Goal: Transaction & Acquisition: Purchase product/service

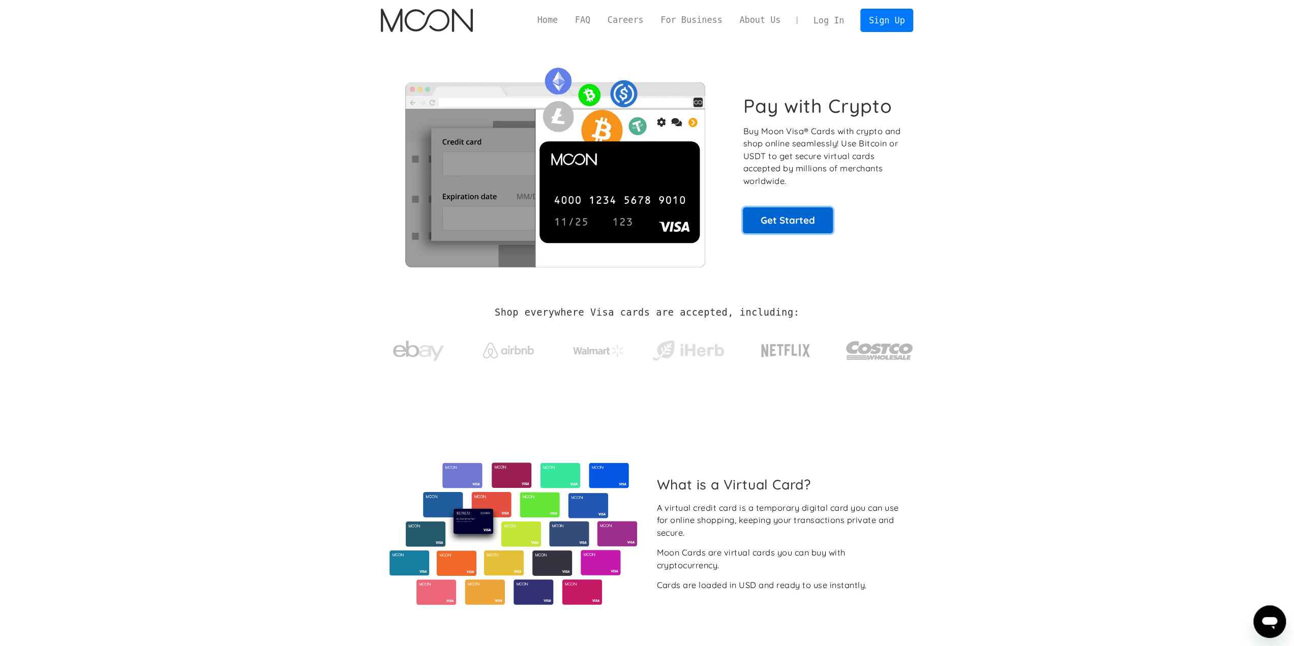
click at [784, 219] on link "Get Started" at bounding box center [788, 219] width 90 height 25
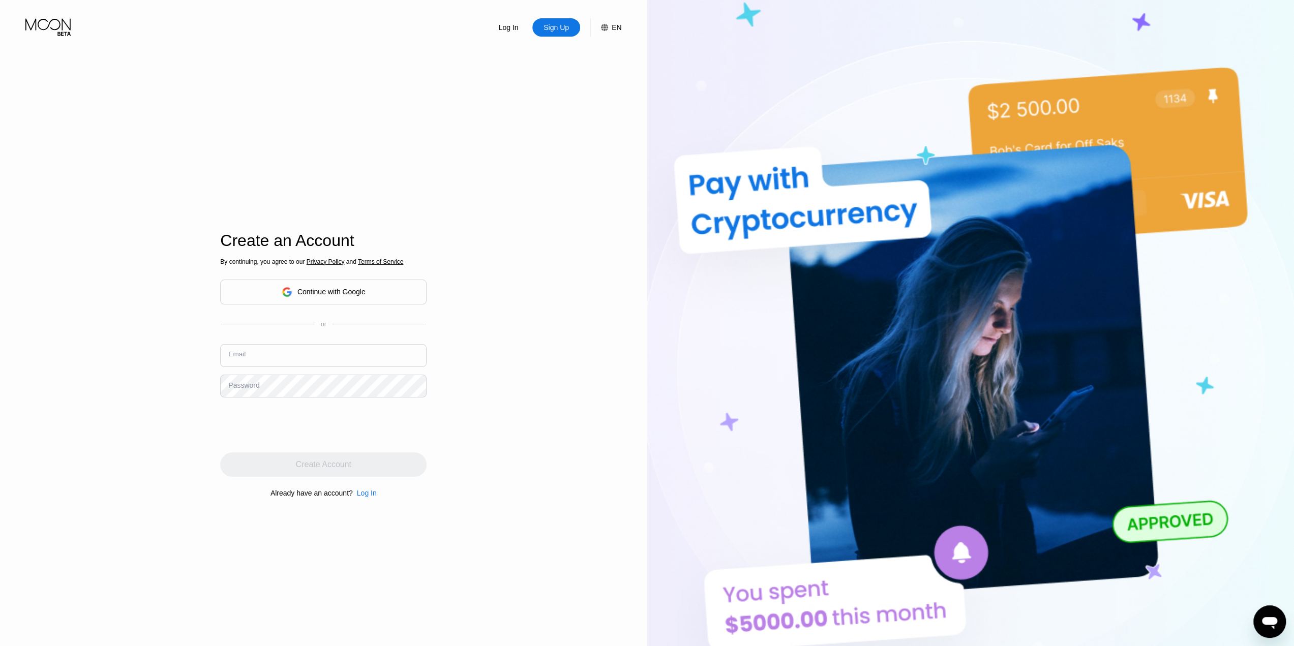
click at [283, 349] on input "text" at bounding box center [323, 355] width 206 height 23
type input "fredzfrederickzen@proton.me"
click at [323, 467] on div "Create Account" at bounding box center [323, 465] width 55 height 10
click at [334, 353] on input at bounding box center [323, 355] width 206 height 23
paste input "909271"
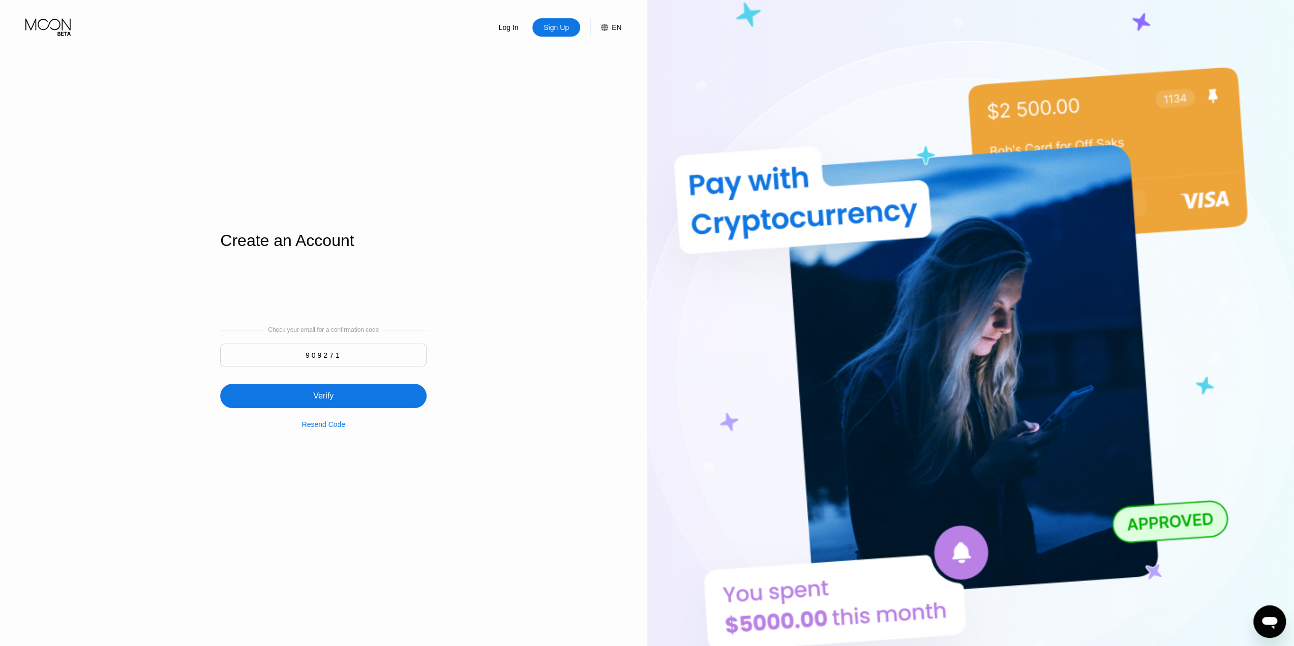
type input "909271"
click at [335, 394] on div "Verify" at bounding box center [323, 396] width 206 height 24
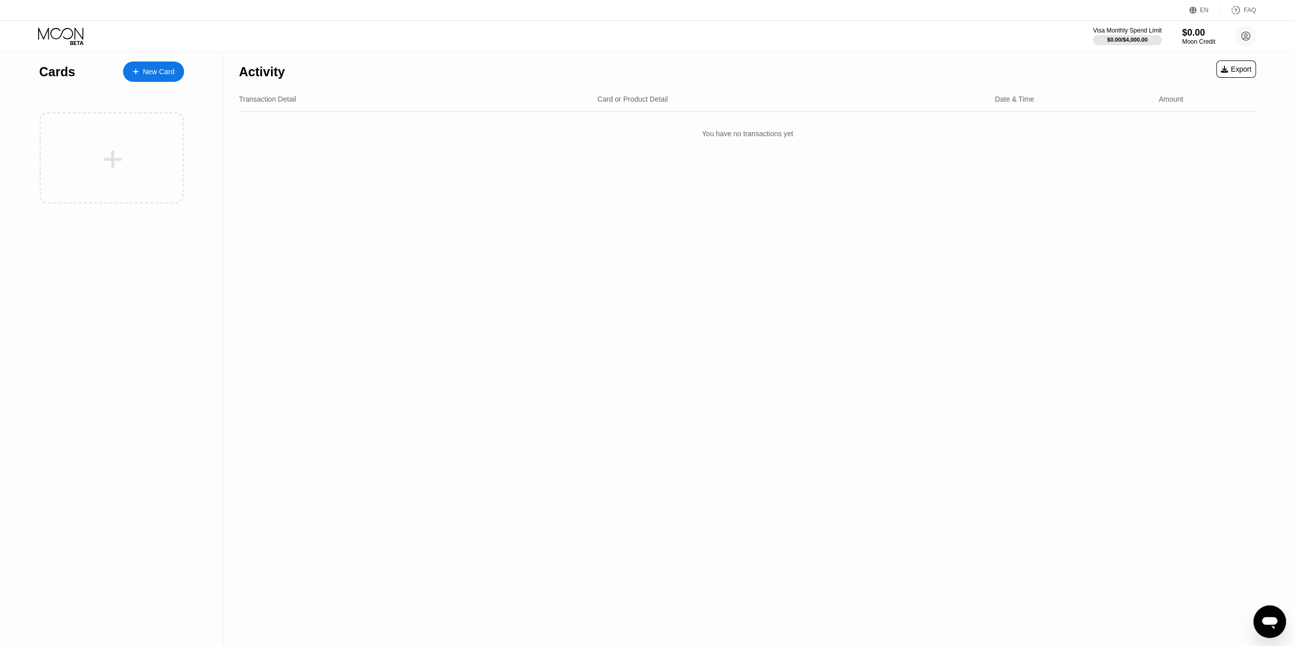
click at [146, 73] on div "New Card" at bounding box center [159, 72] width 32 height 9
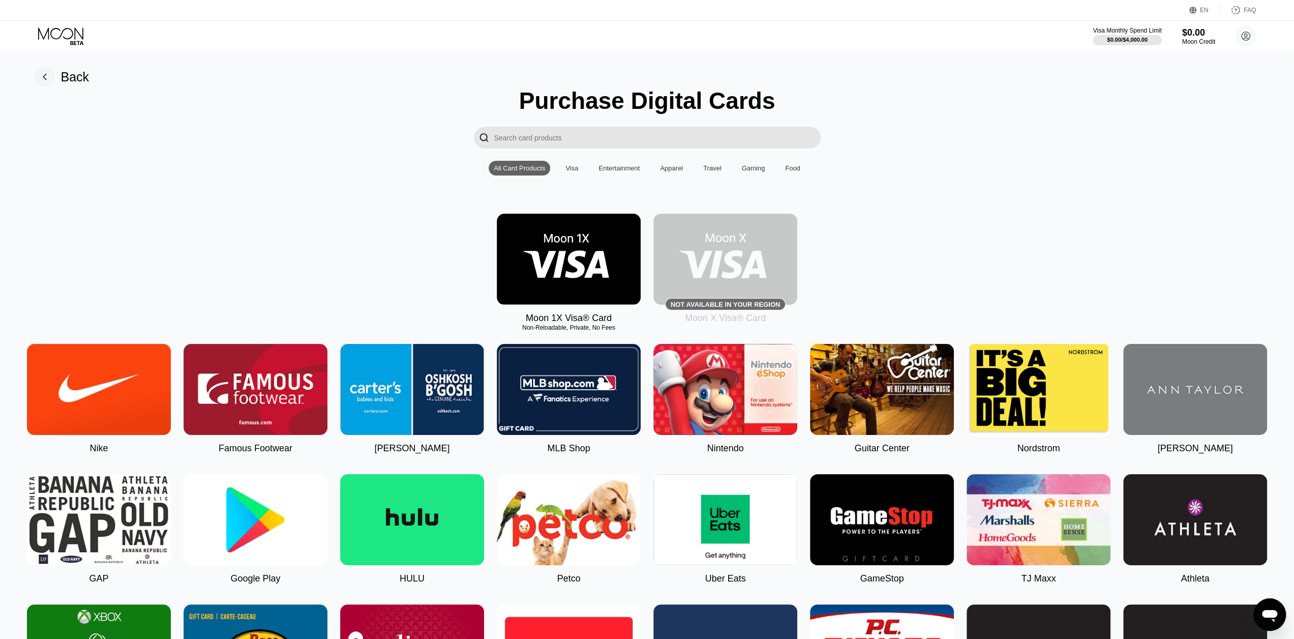
click at [575, 172] on div "Visa" at bounding box center [572, 168] width 13 height 8
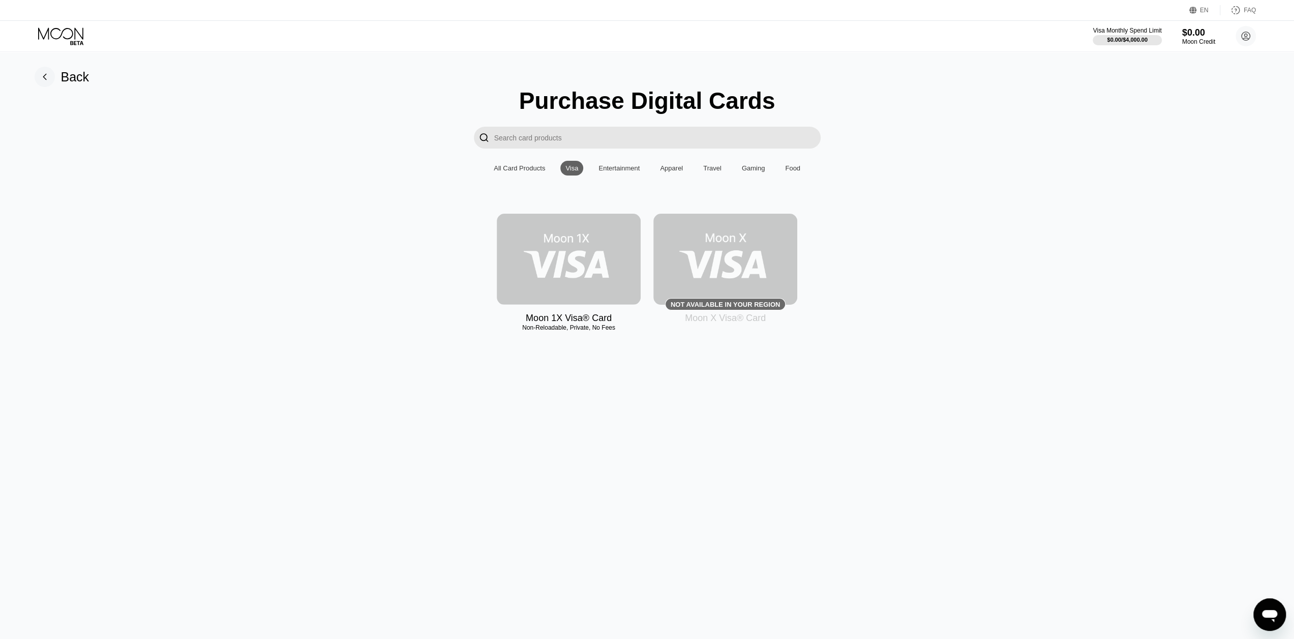
click at [597, 253] on img at bounding box center [569, 259] width 144 height 91
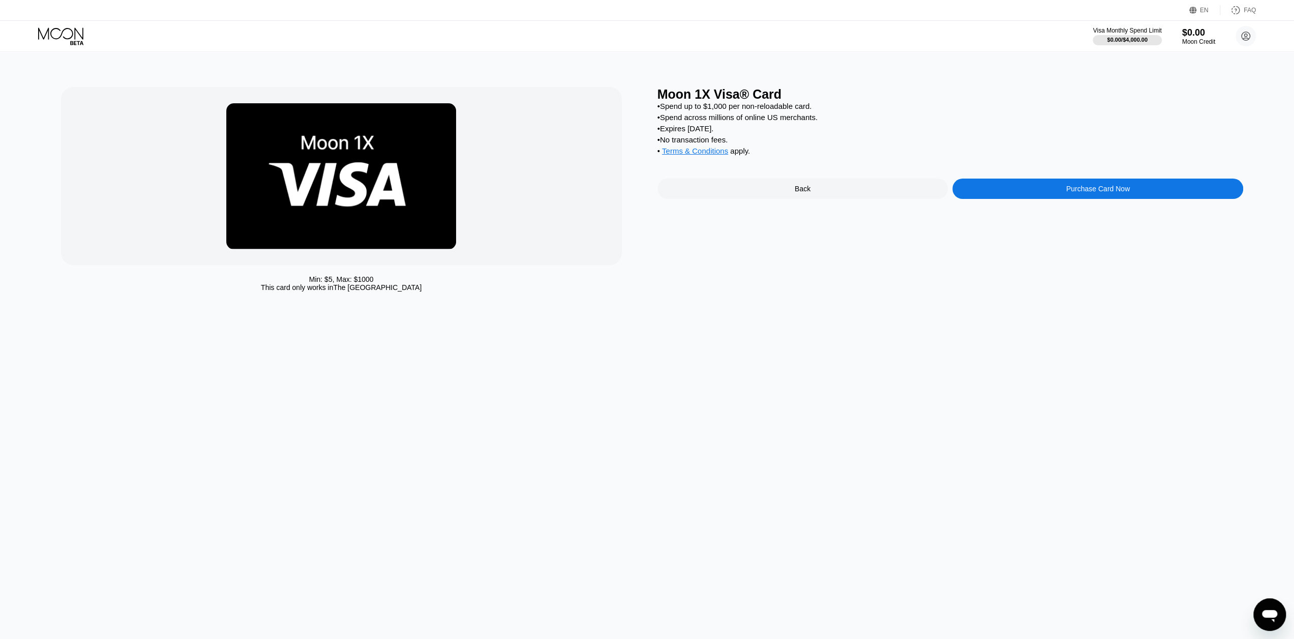
click at [1077, 193] on div "Purchase Card Now" at bounding box center [1098, 189] width 64 height 8
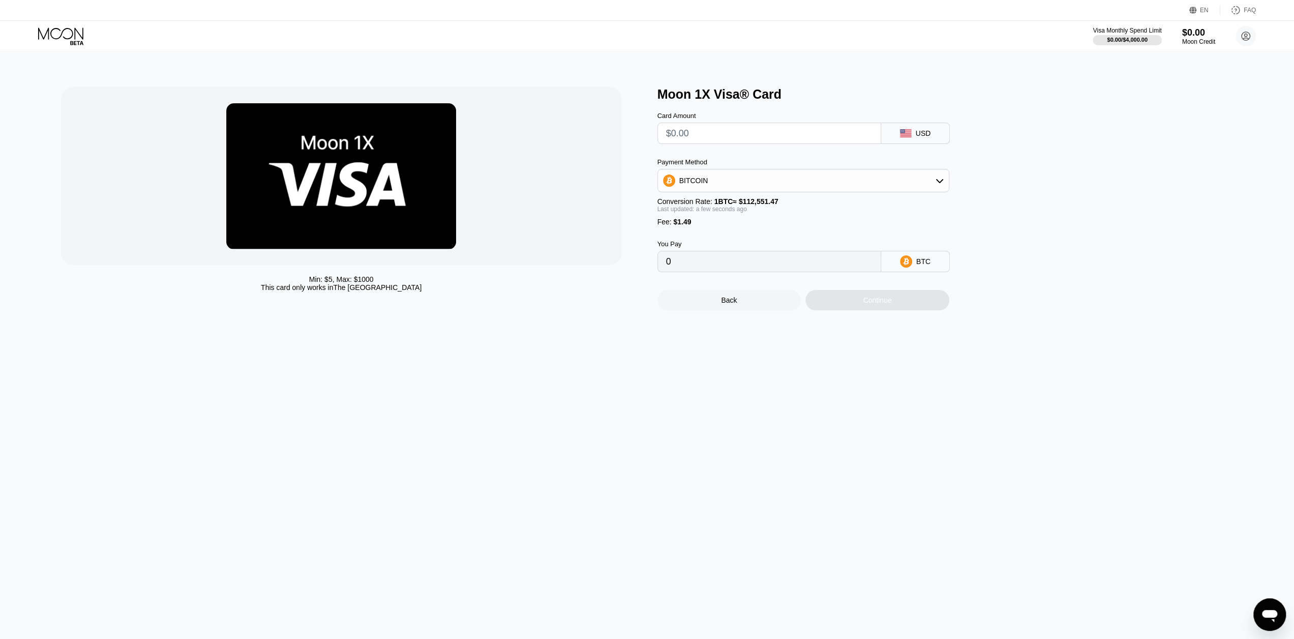
click at [706, 139] on input "text" at bounding box center [769, 133] width 206 height 20
type input "$4"
type input "0.00004878"
type input "$40"
type input "0.00036864"
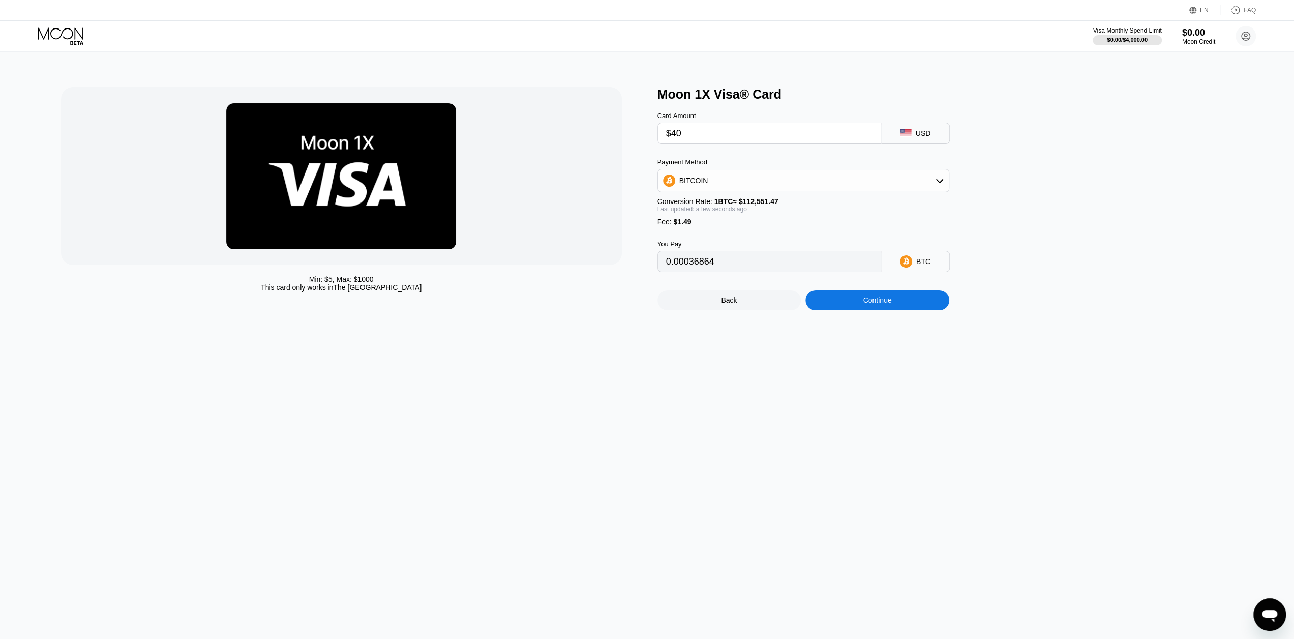
type input "$40"
type input "0.00036845"
click at [845, 309] on div "Continue" at bounding box center [878, 300] width 144 height 20
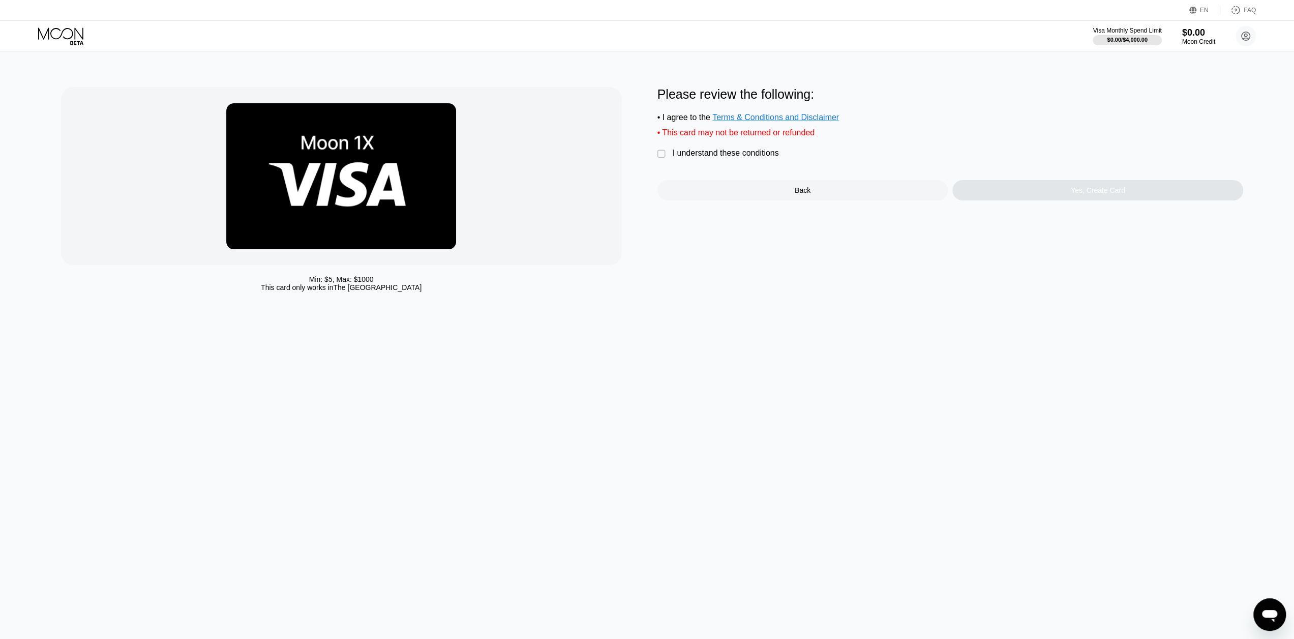
click at [663, 159] on div "" at bounding box center [663, 154] width 10 height 10
click at [996, 198] on div "Yes, Create Card" at bounding box center [1098, 190] width 291 height 20
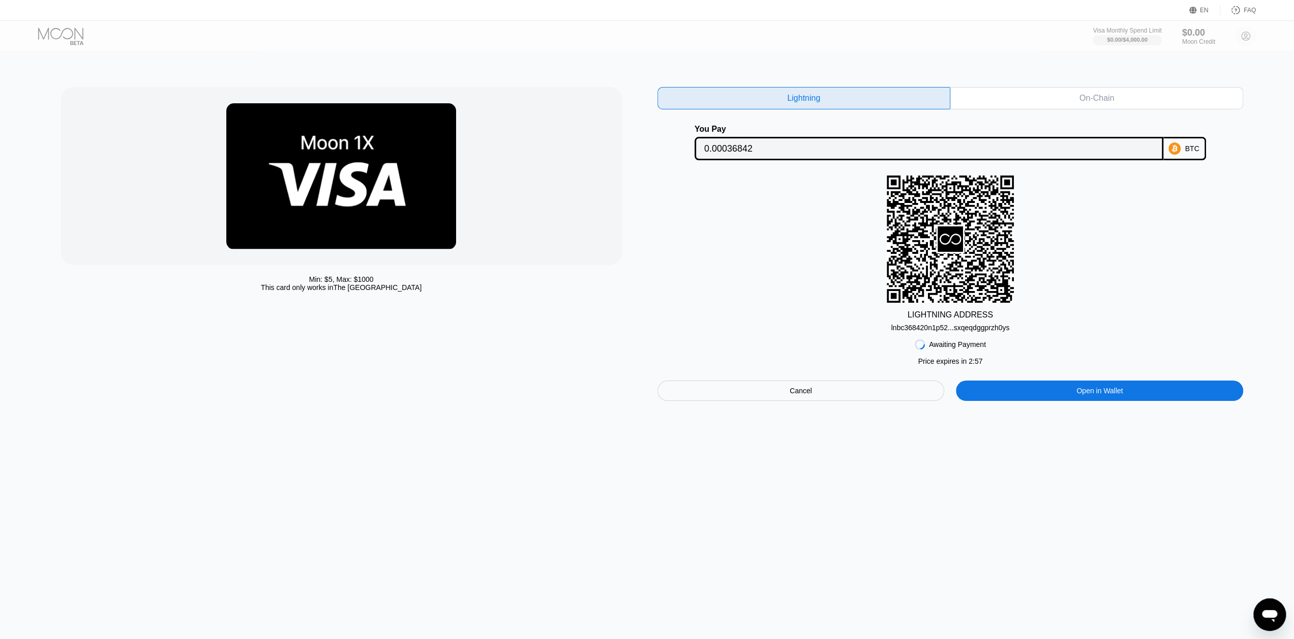
click at [965, 332] on div "lnbc368420n1p52...sxqeqdggprzh0ys" at bounding box center [951, 327] width 118 height 8
click at [945, 332] on div "lnbc368420n1p52...sxqeqdggprzh0ys" at bounding box center [951, 327] width 118 height 8
click at [1088, 105] on div "On-Chain" at bounding box center [1097, 98] width 293 height 22
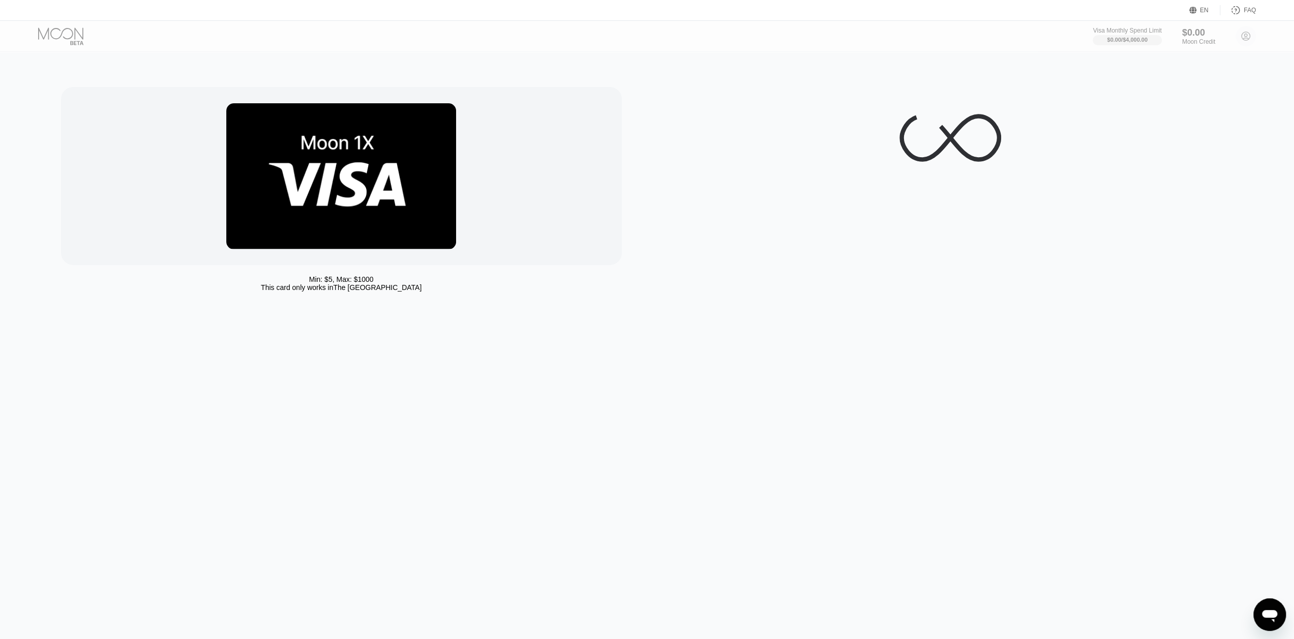
click at [1085, 101] on div at bounding box center [951, 138] width 586 height 102
click at [1065, 95] on div at bounding box center [951, 138] width 586 height 102
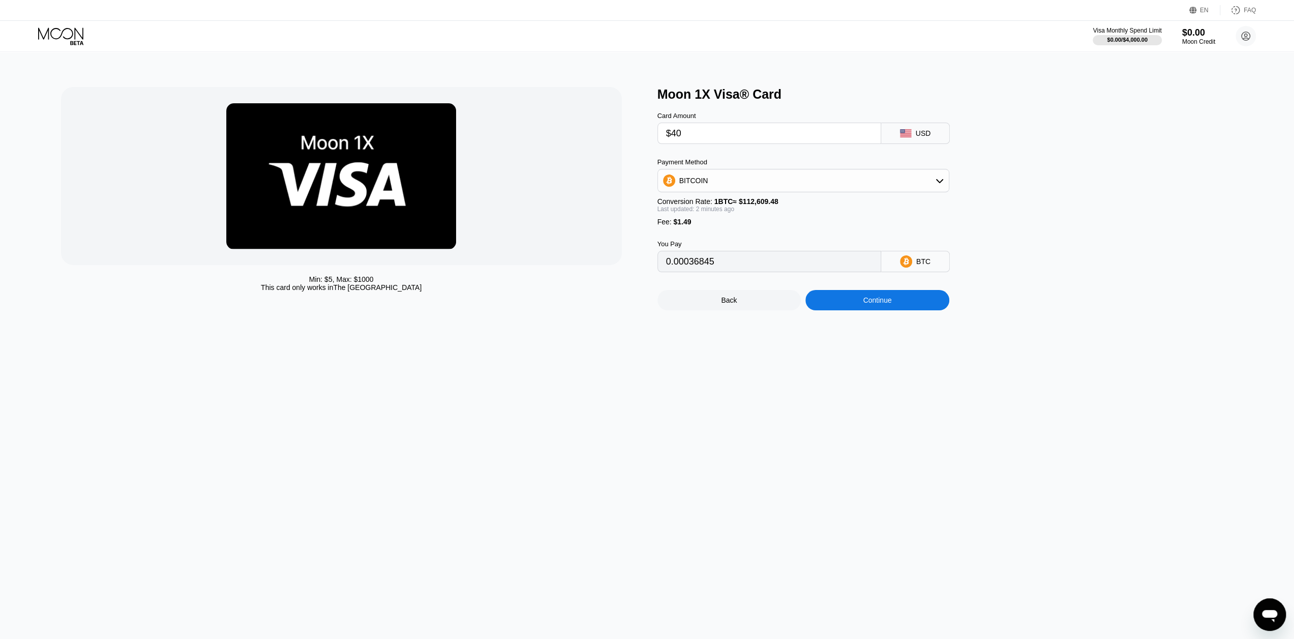
click at [945, 184] on div "BITCOIN" at bounding box center [803, 180] width 291 height 20
click at [992, 173] on div "Moon 1X Visa® Card Card Amount $40 USD Payment Method BITCOIN BITCOIN USDT on T…" at bounding box center [951, 198] width 586 height 223
click at [856, 207] on div "BITCOIN" at bounding box center [809, 208] width 263 height 8
click at [859, 307] on div "Continue" at bounding box center [878, 300] width 144 height 20
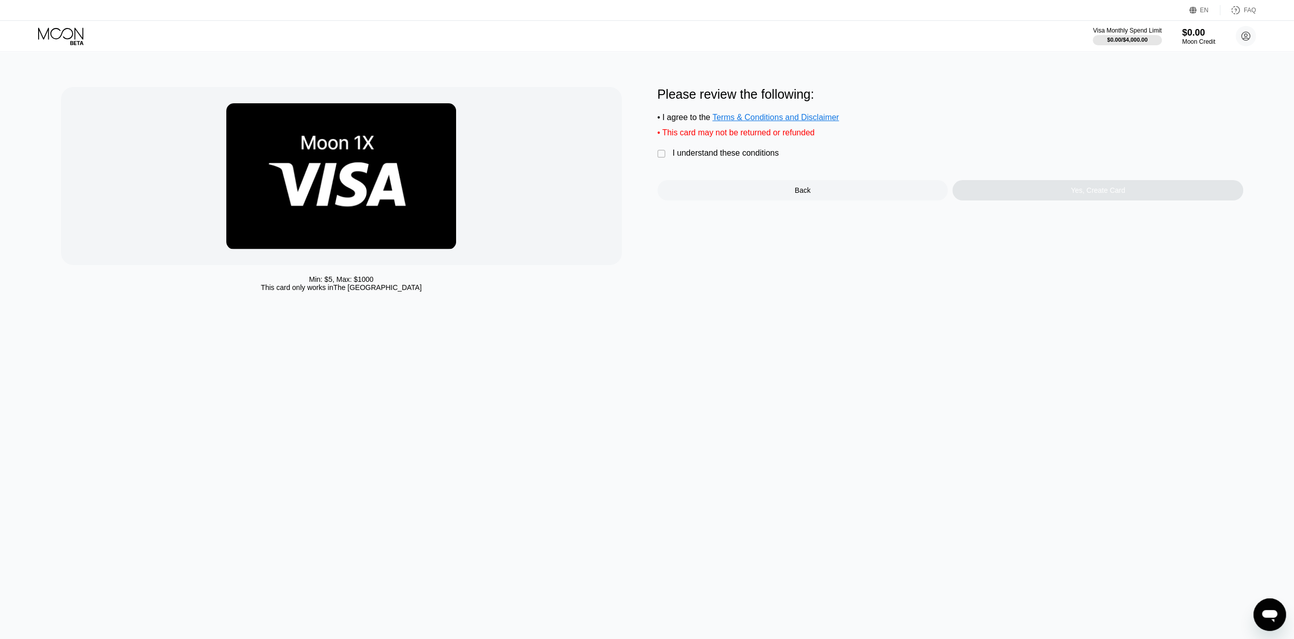
click at [728, 158] on div "I understand these conditions" at bounding box center [726, 153] width 106 height 9
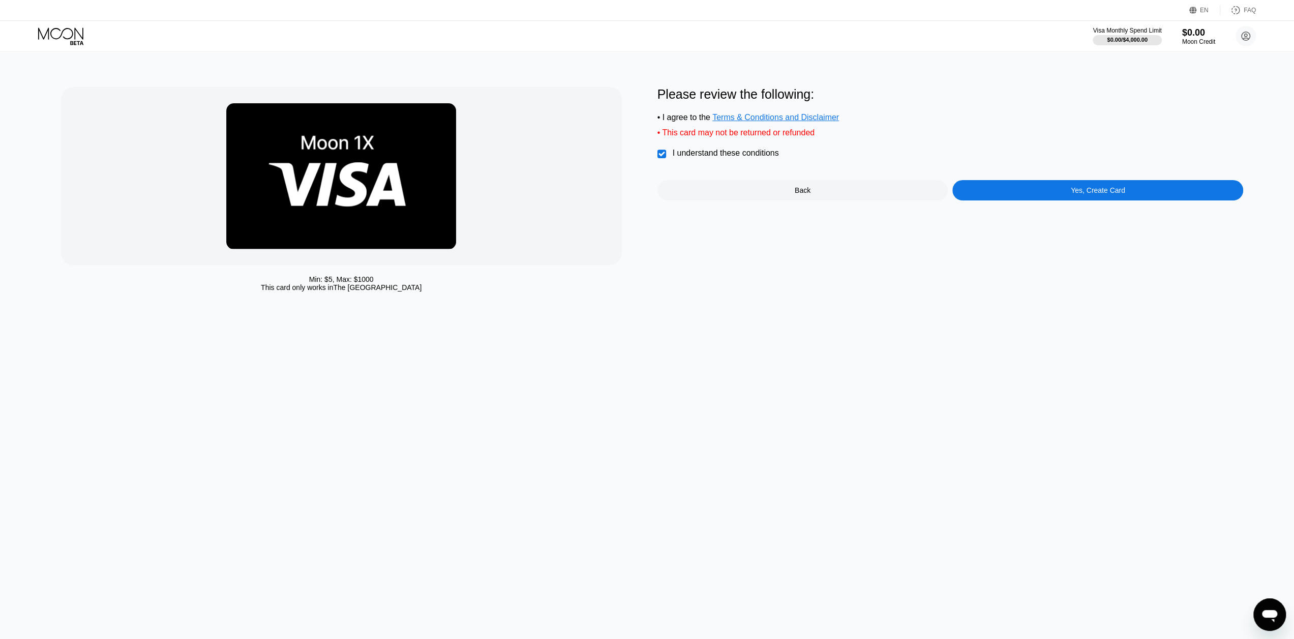
click at [1088, 194] on div "Yes, Create Card" at bounding box center [1098, 190] width 54 height 8
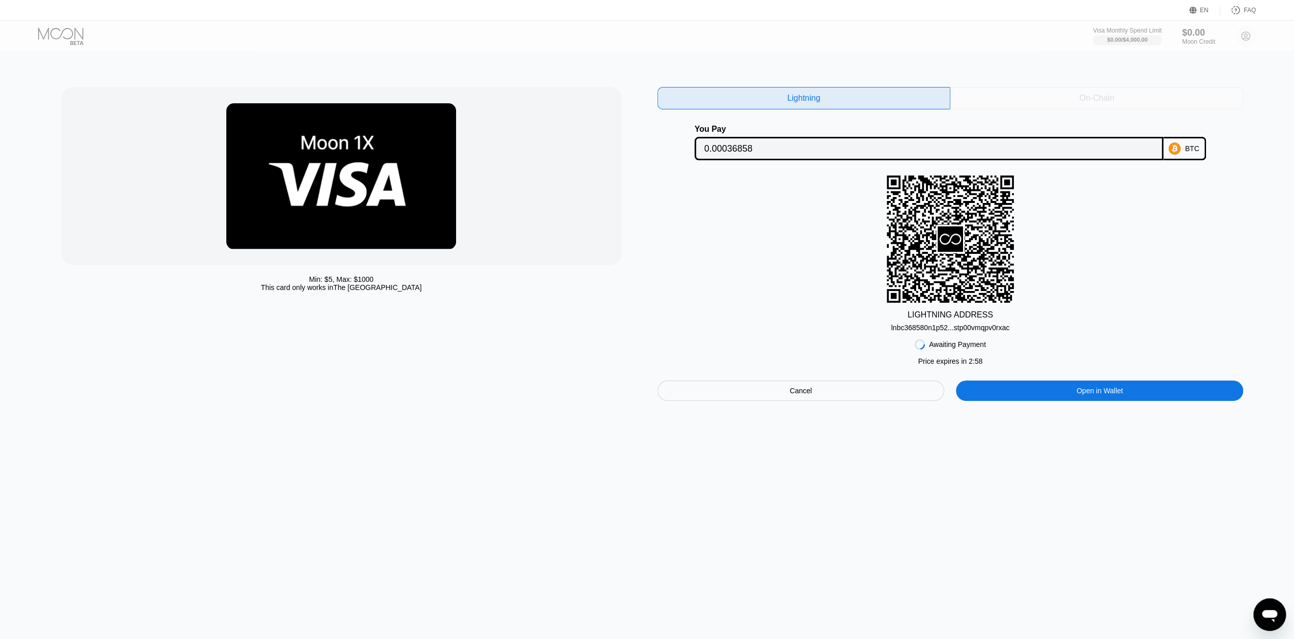
click at [1043, 105] on div "On-Chain" at bounding box center [1097, 98] width 293 height 22
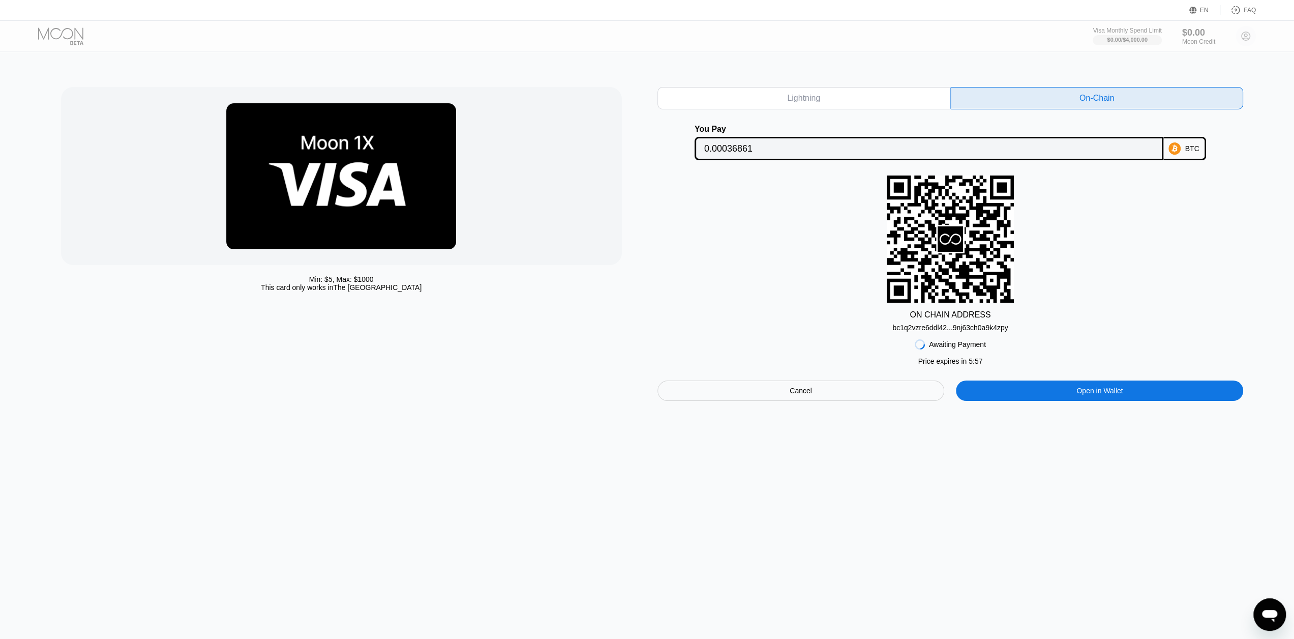
click at [955, 331] on div "bc1q2vzre6ddl42...9nj63ch0a9k4zpy" at bounding box center [950, 327] width 115 height 8
click at [726, 152] on input "0.00036861" at bounding box center [929, 148] width 450 height 20
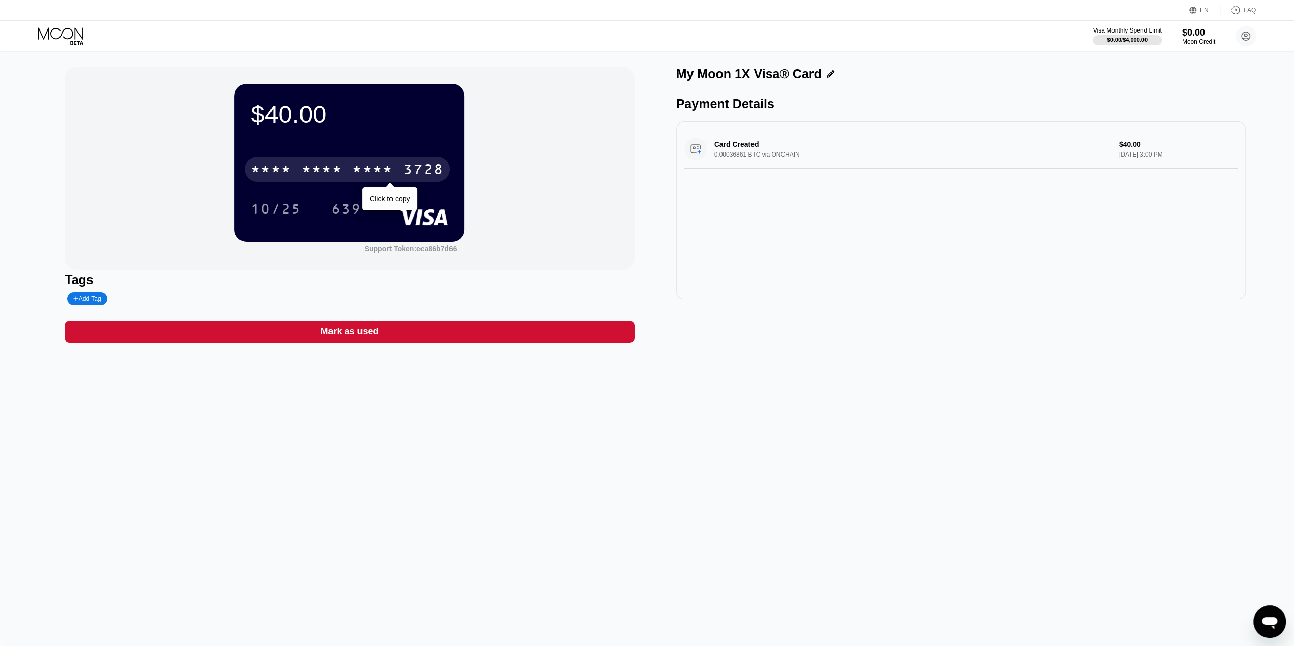
click at [390, 176] on div "* * * *" at bounding box center [372, 171] width 41 height 16
drag, startPoint x: 69, startPoint y: 32, endPoint x: 63, endPoint y: 43, distance: 12.6
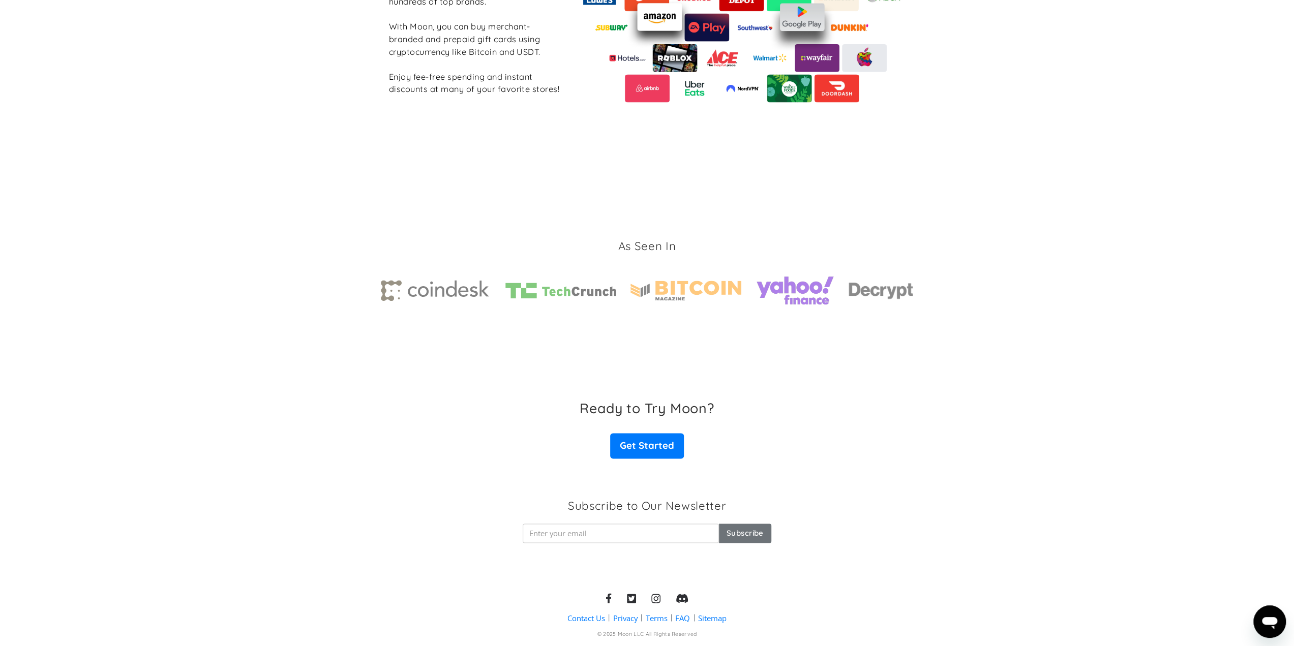
scroll to position [1345, 0]
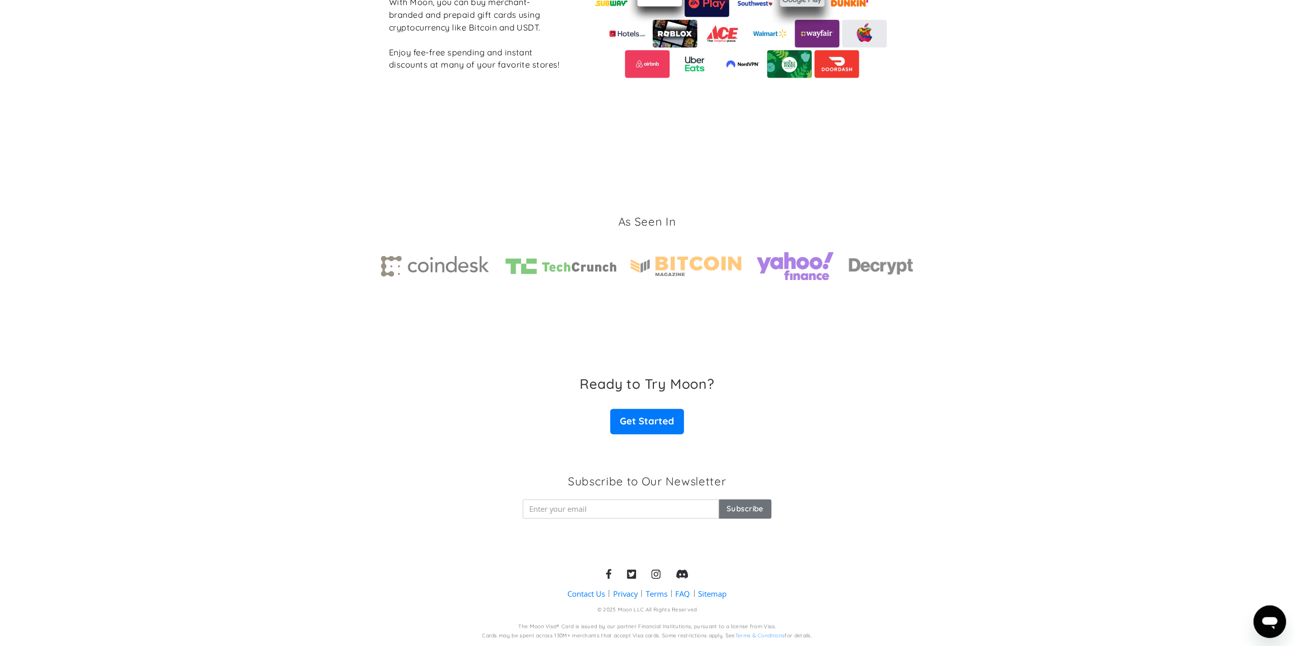
click at [681, 594] on link "FAQ" at bounding box center [682, 593] width 15 height 11
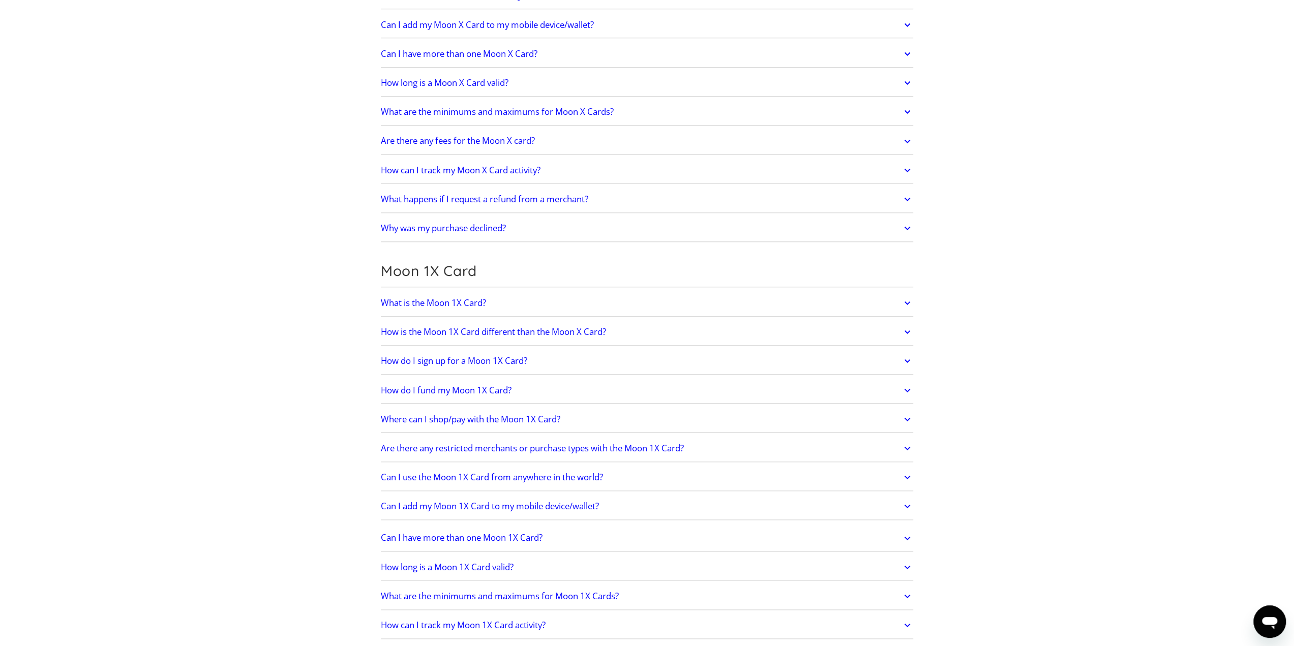
scroll to position [966, 0]
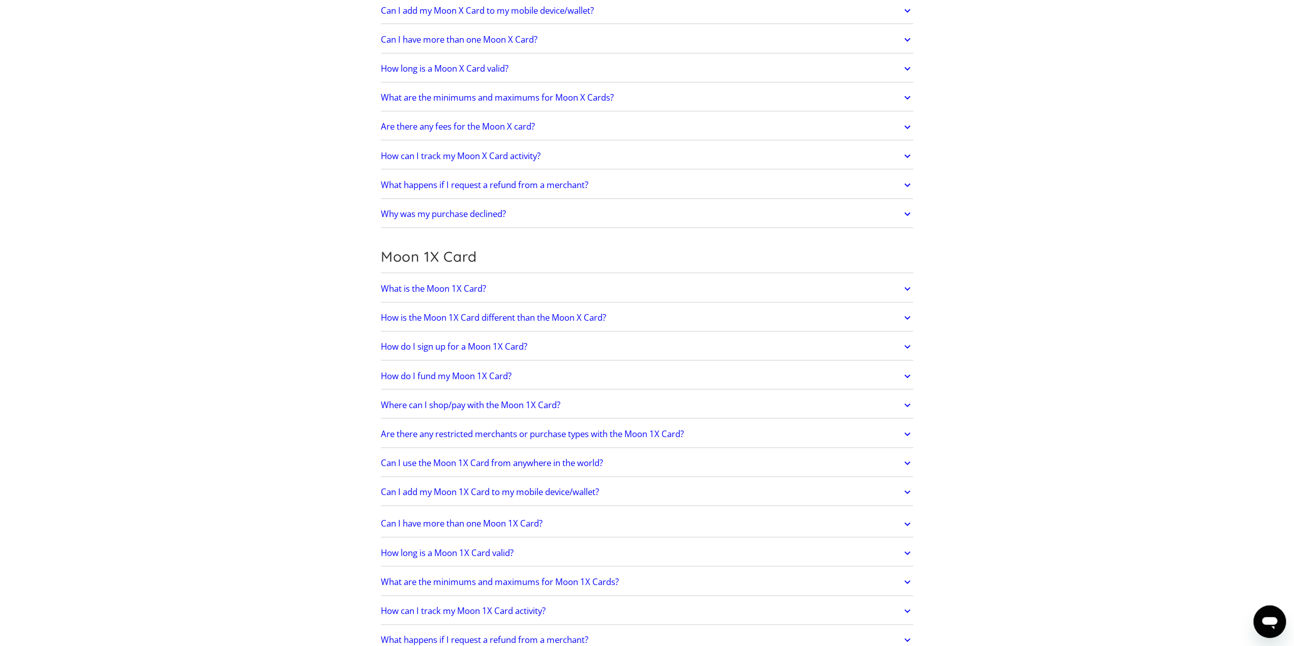
click at [532, 313] on h2 "How is the Moon 1X Card different than the Moon X Card?" at bounding box center [493, 318] width 225 height 10
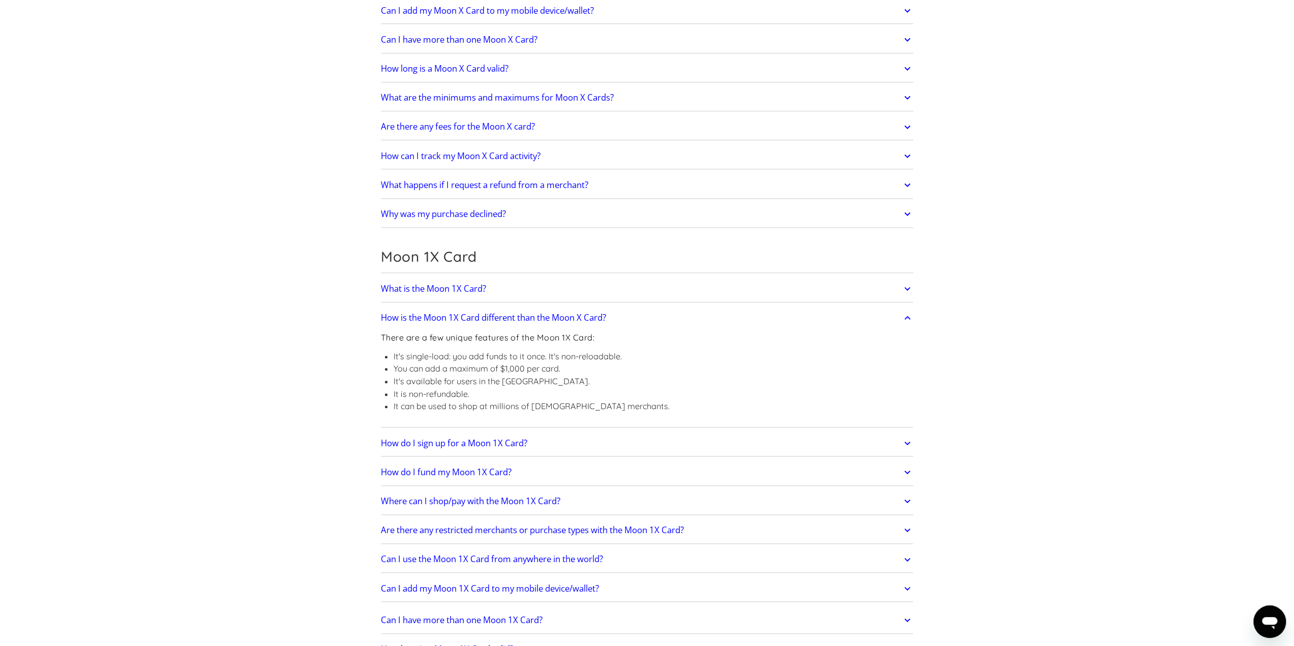
click at [531, 316] on h2 "How is the Moon 1X Card different than the Moon X Card?" at bounding box center [493, 318] width 225 height 10
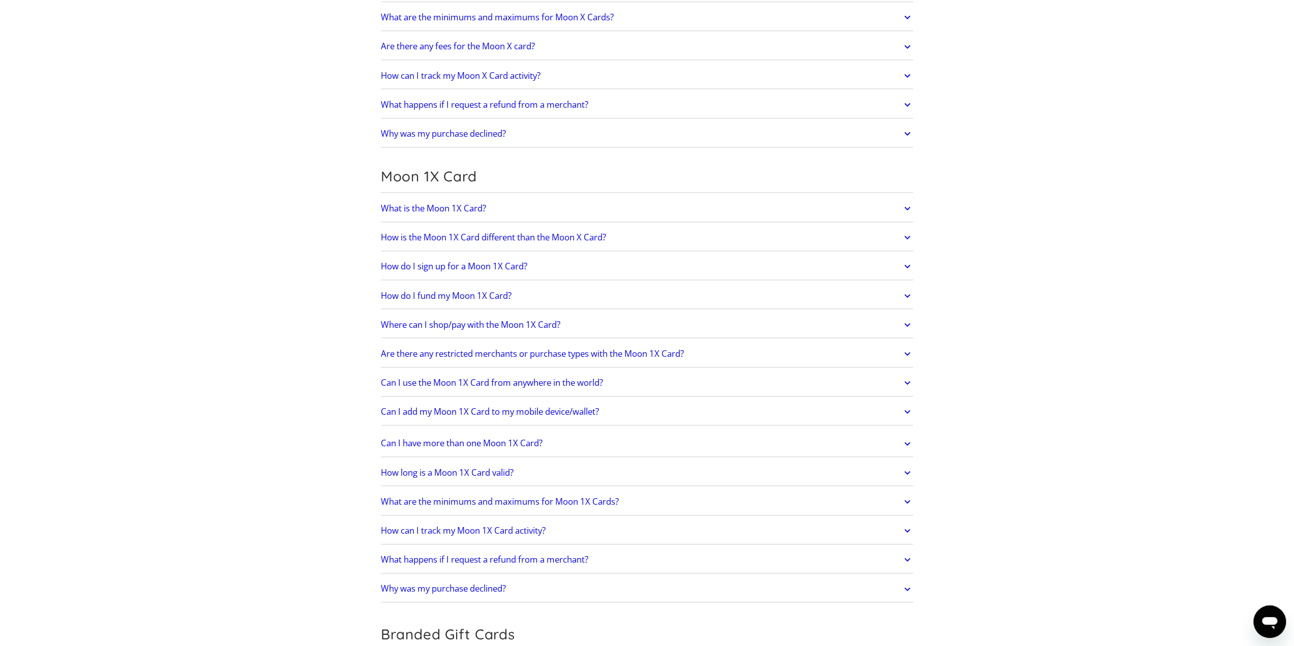
scroll to position [1068, 0]
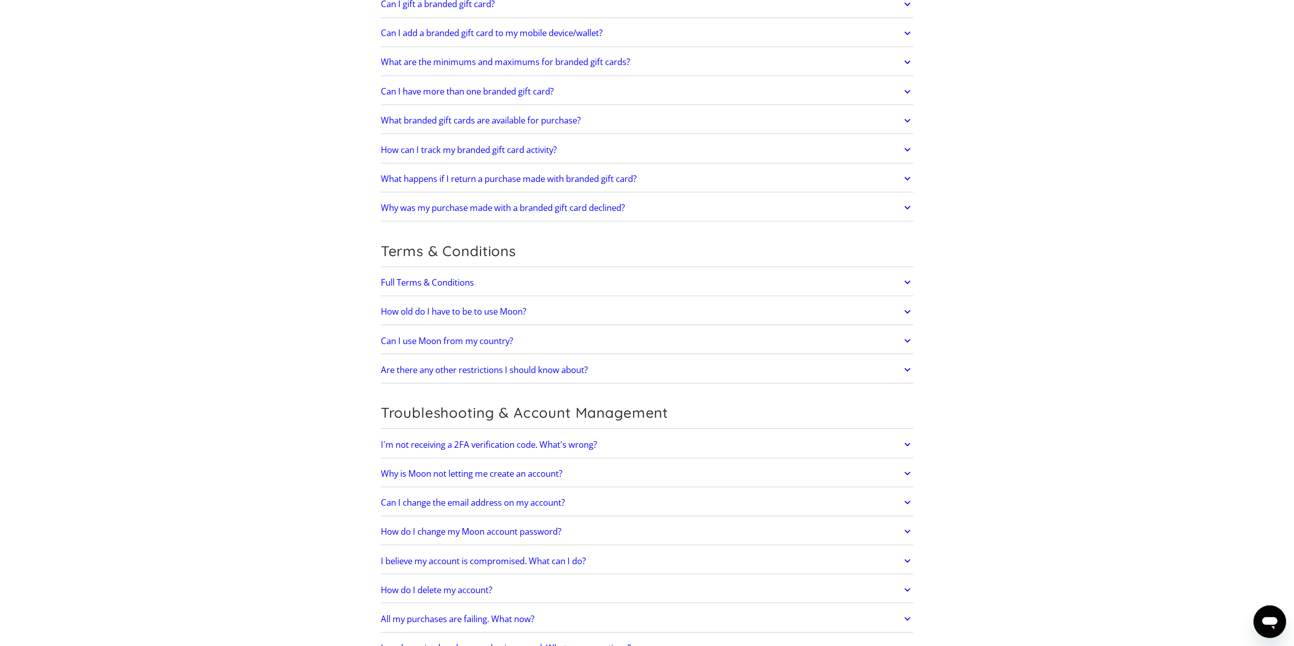
scroll to position [1614, 0]
